Goal: Information Seeking & Learning: Learn about a topic

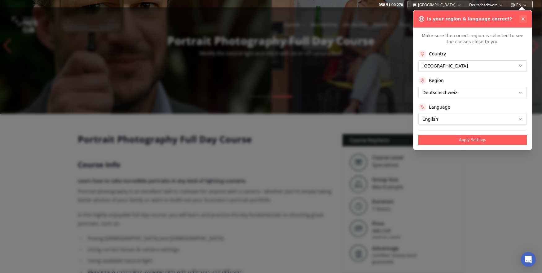
click at [523, 19] on icon at bounding box center [523, 19] width 2 height 2
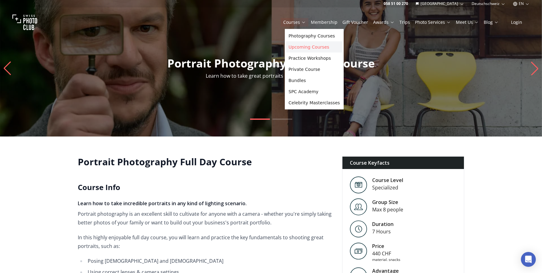
click at [295, 46] on link "Upcoming Courses" at bounding box center [314, 47] width 56 height 11
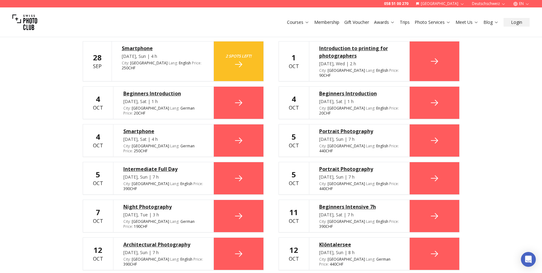
scroll to position [241, 0]
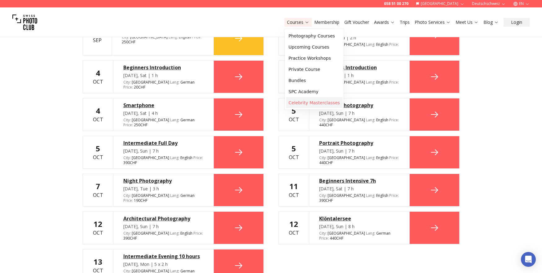
click at [298, 98] on link "Celebrity Masterclasses" at bounding box center [314, 102] width 56 height 11
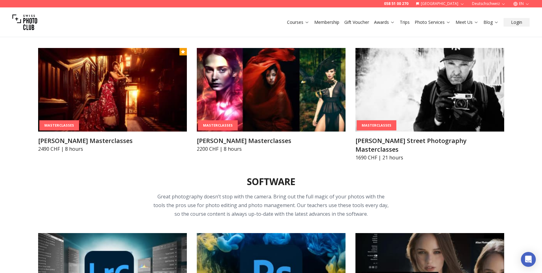
scroll to position [1834, 0]
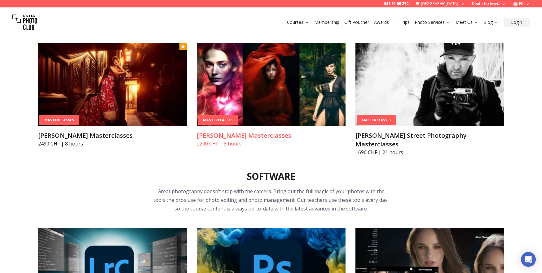
click at [227, 136] on h3 "[PERSON_NAME] Masterclasses" at bounding box center [271, 135] width 149 height 9
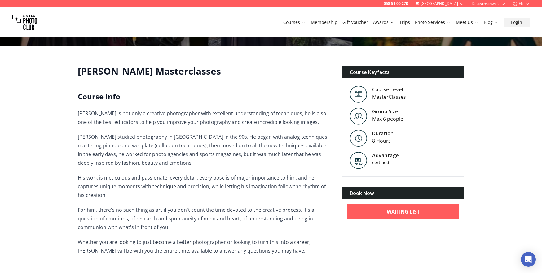
scroll to position [90, 0]
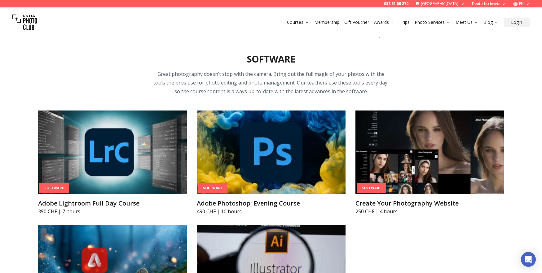
scroll to position [2016, 0]
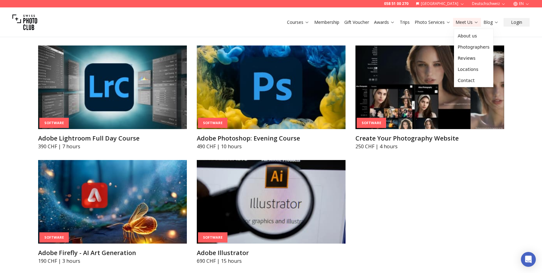
click at [461, 22] on link "Meet Us" at bounding box center [466, 22] width 23 height 6
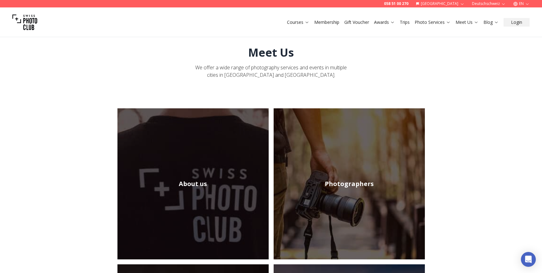
scroll to position [19, 0]
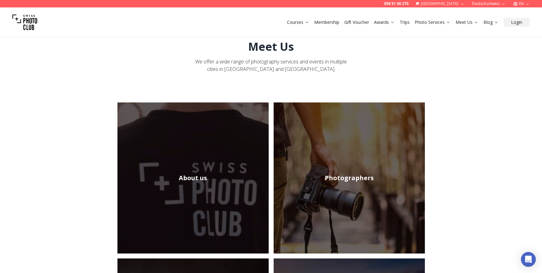
click at [178, 181] on img at bounding box center [192, 178] width 151 height 151
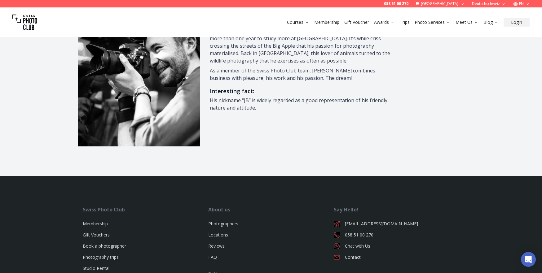
scroll to position [898, 0]
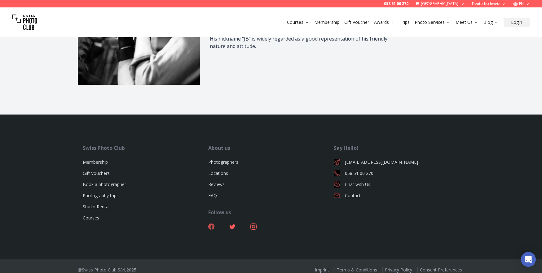
click at [212, 224] on icon at bounding box center [211, 227] width 6 height 6
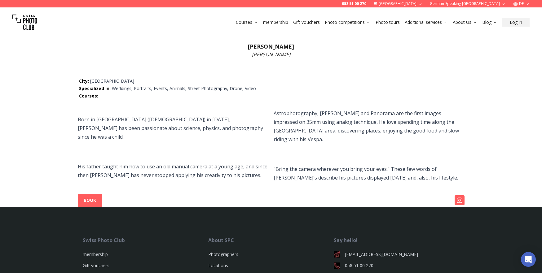
scroll to position [60, 0]
